Goal: Transaction & Acquisition: Purchase product/service

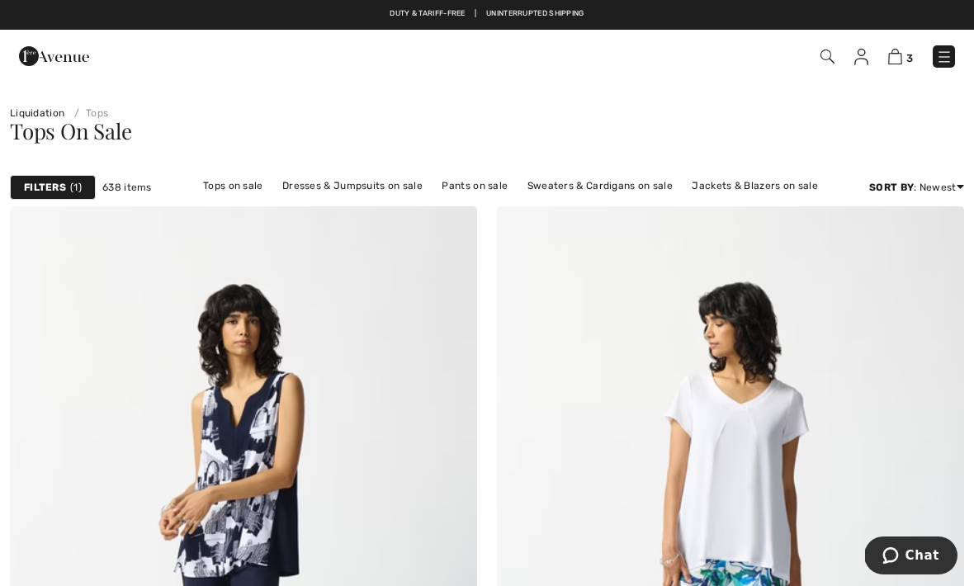
click at [897, 64] on img at bounding box center [895, 57] width 14 height 16
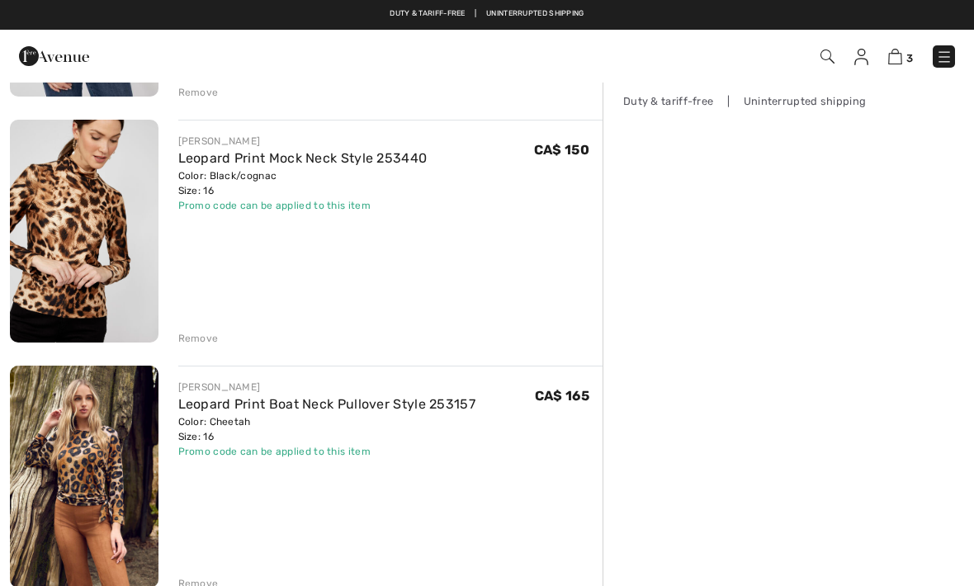
scroll to position [340, 0]
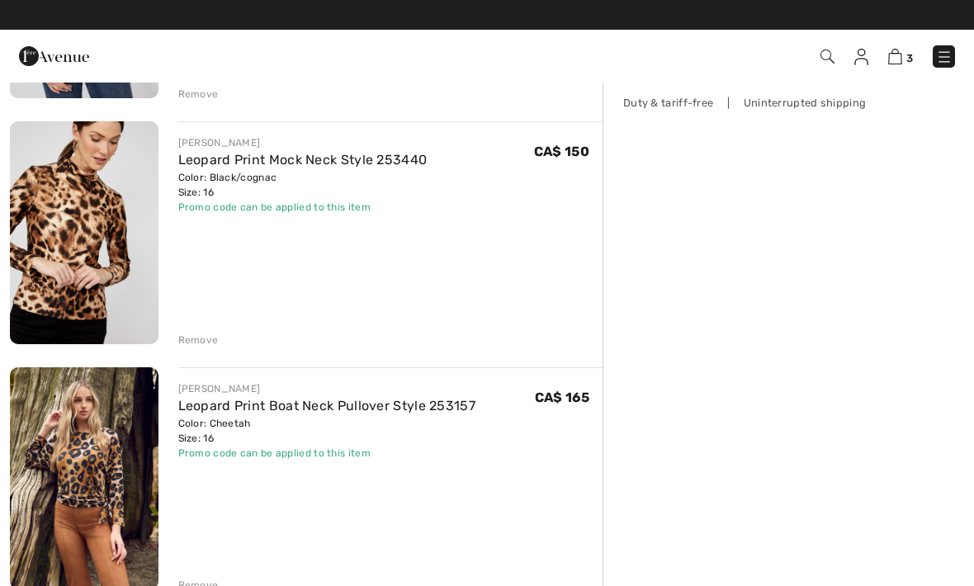
click at [76, 504] on img at bounding box center [84, 478] width 149 height 222
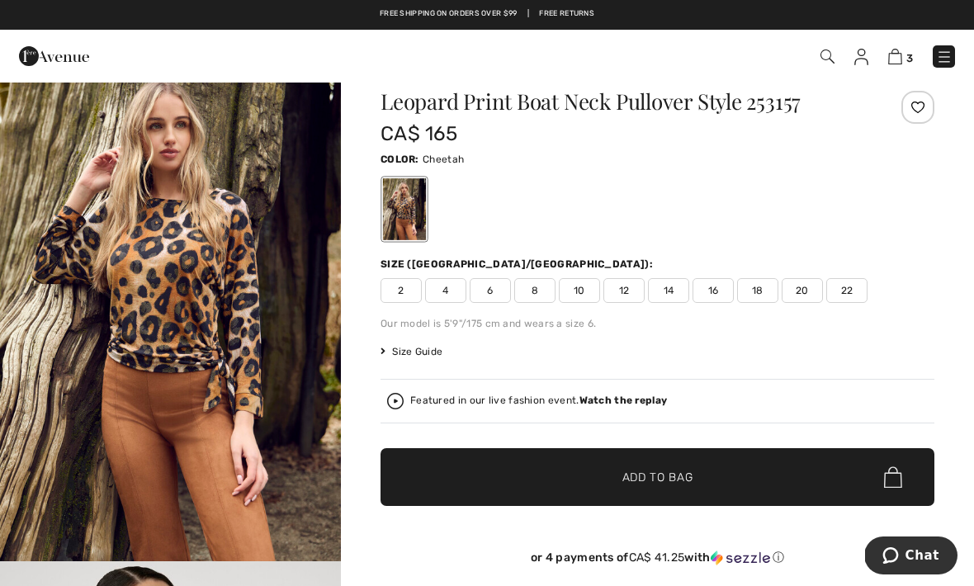
click at [902, 64] on img at bounding box center [895, 57] width 14 height 16
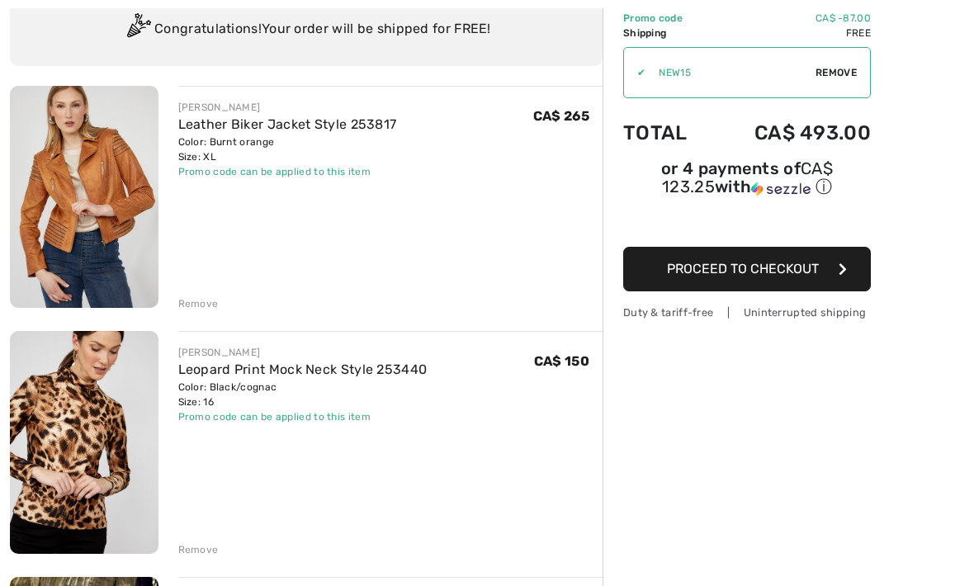
scroll to position [131, 0]
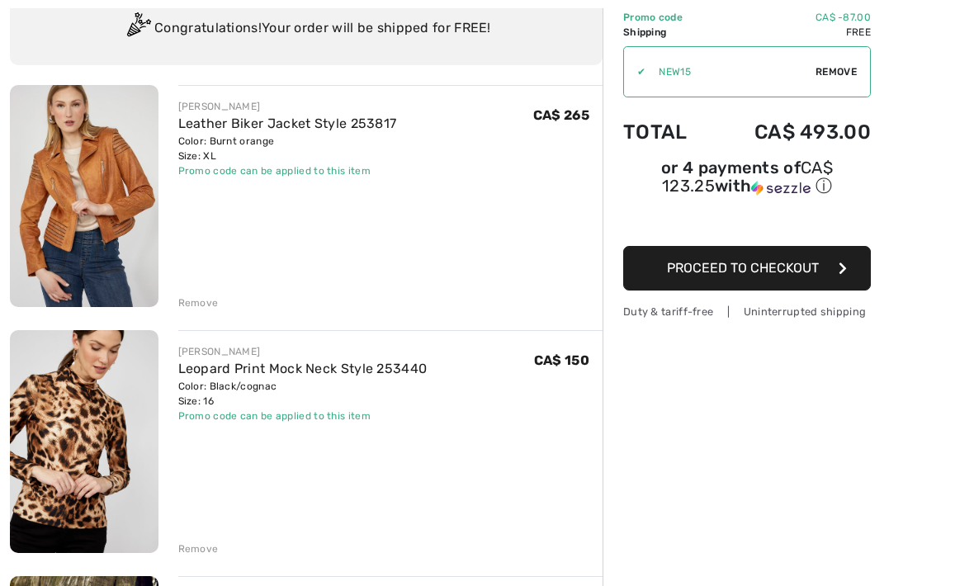
click at [473, 554] on div "Remove" at bounding box center [390, 547] width 425 height 18
click at [646, 490] on div "Order Summary Details Items ( 3 ) CA$ 580.00 Promo code CA$ -87.00 Shipping Fre…" at bounding box center [789, 595] width 372 height 1290
click at [612, 585] on div "Order Summary Details Items ( 3 ) CA$ 580.00 Promo code CA$ -87.00 Shipping Fre…" at bounding box center [789, 595] width 372 height 1290
click at [613, 541] on div "Order Summary Details Items ( 3 ) CA$ 580.00 Promo code CA$ -87.00 Shipping Fre…" at bounding box center [789, 595] width 372 height 1290
click at [610, 542] on div "Order Summary Details Items ( 3 ) CA$ 580.00 Promo code CA$ -87.00 Shipping Fre…" at bounding box center [789, 595] width 372 height 1290
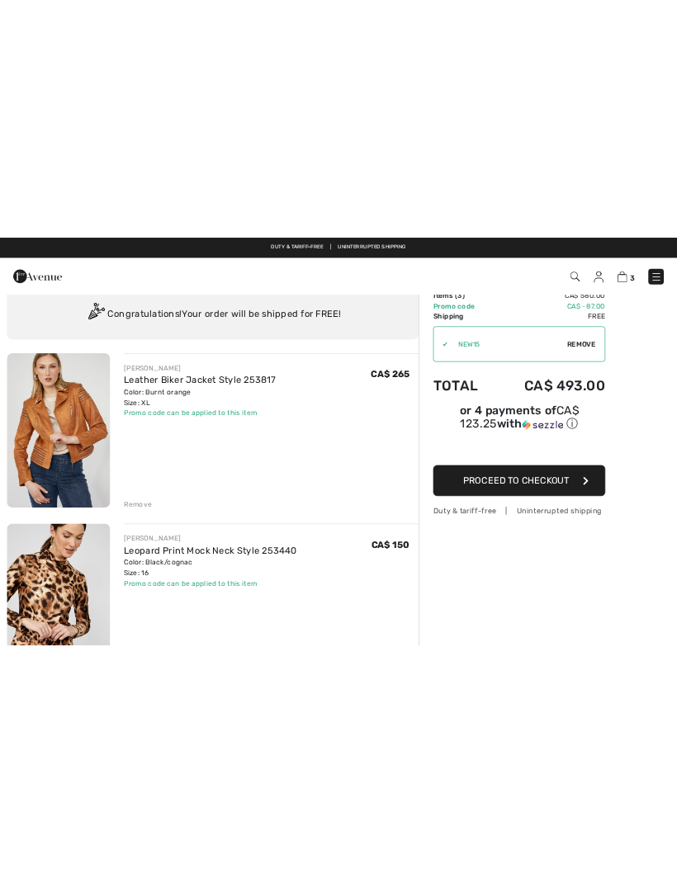
scroll to position [0, 0]
